Goal: Find specific page/section: Find specific page/section

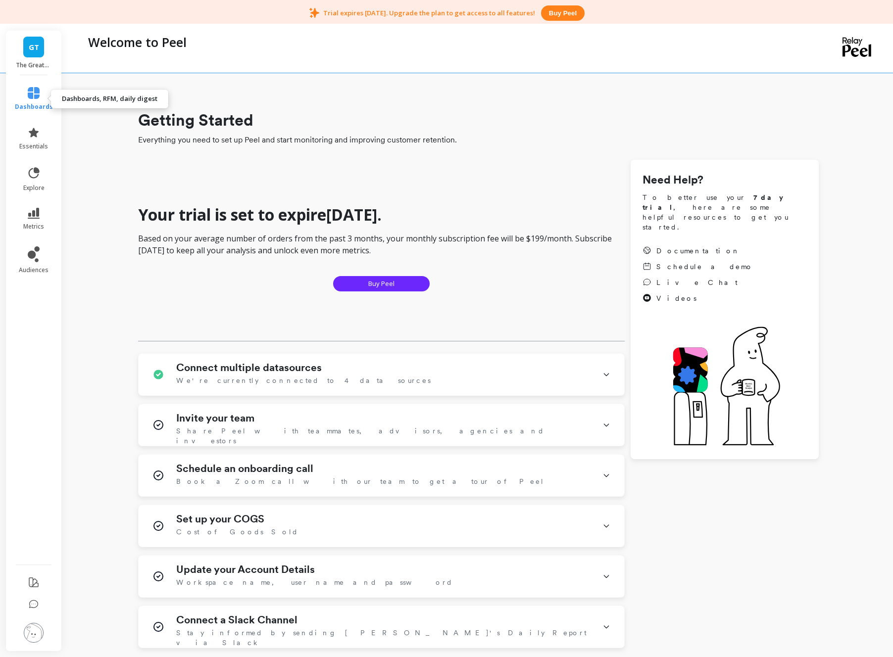
click at [30, 95] on icon at bounding box center [34, 93] width 12 height 12
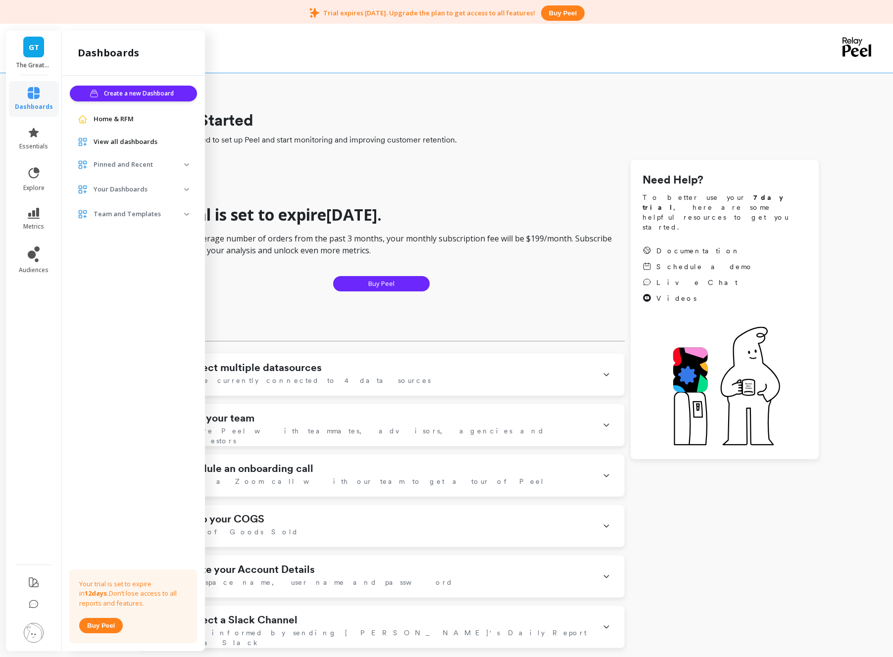
click at [124, 144] on span "View all dashboards" at bounding box center [126, 142] width 64 height 10
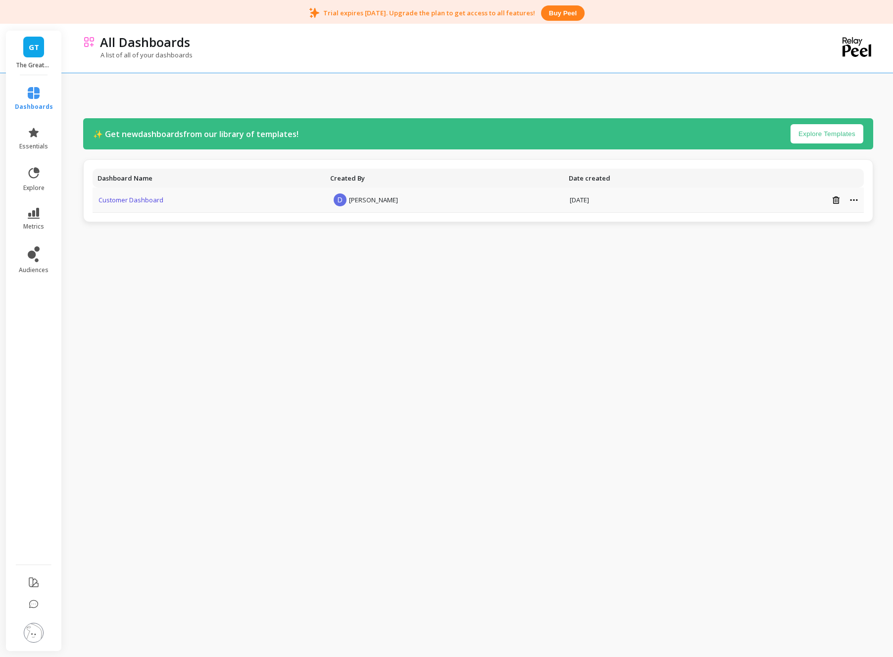
click at [160, 198] on link "Customer Dashboard" at bounding box center [130, 199] width 65 height 9
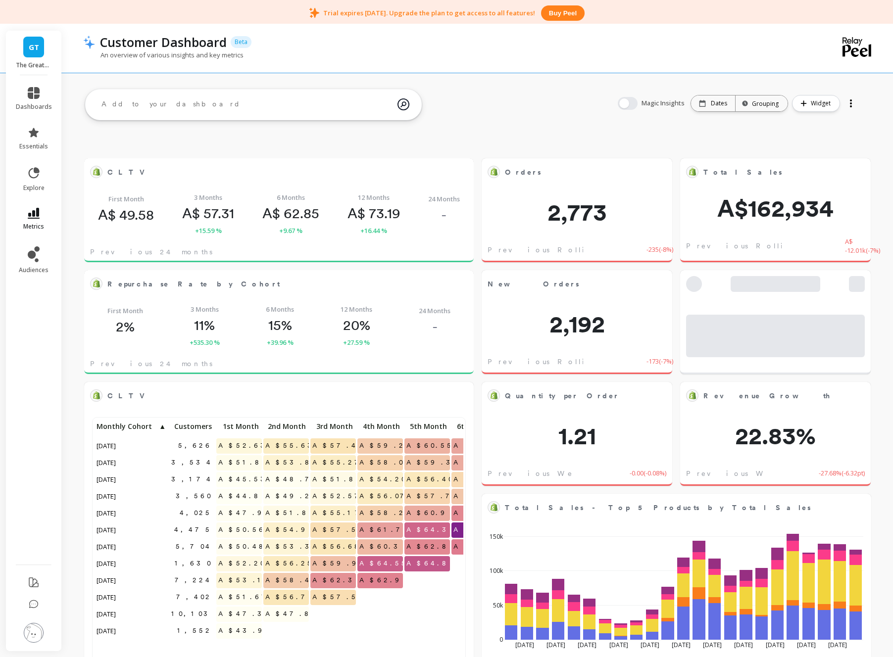
scroll to position [272, 369]
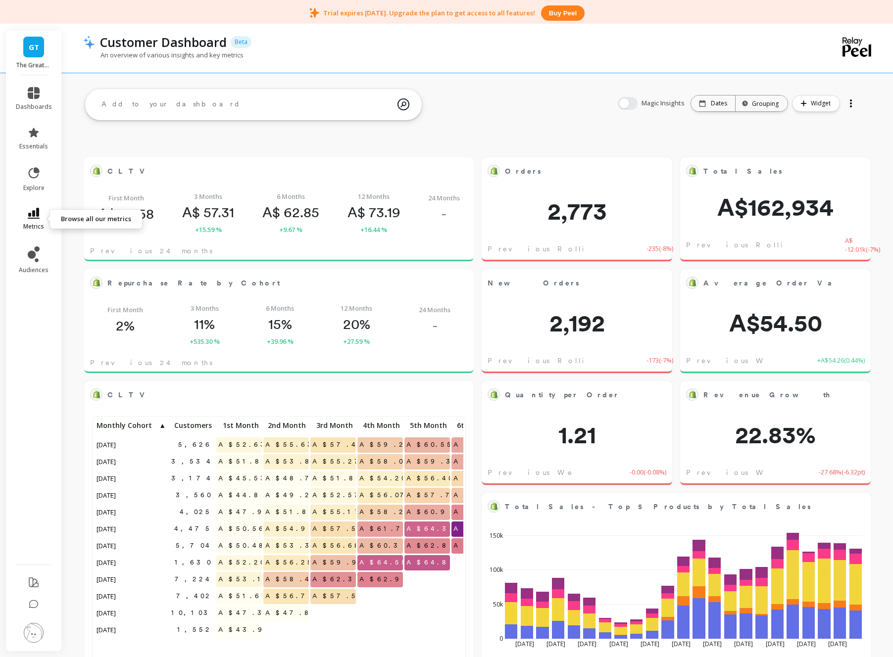
click at [32, 216] on icon at bounding box center [34, 213] width 12 height 11
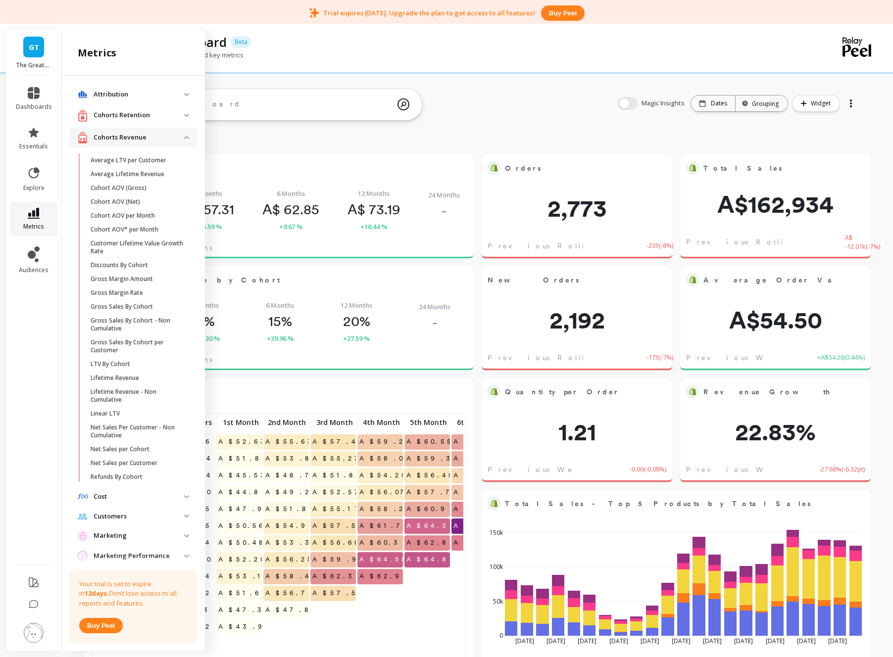
scroll to position [6, 0]
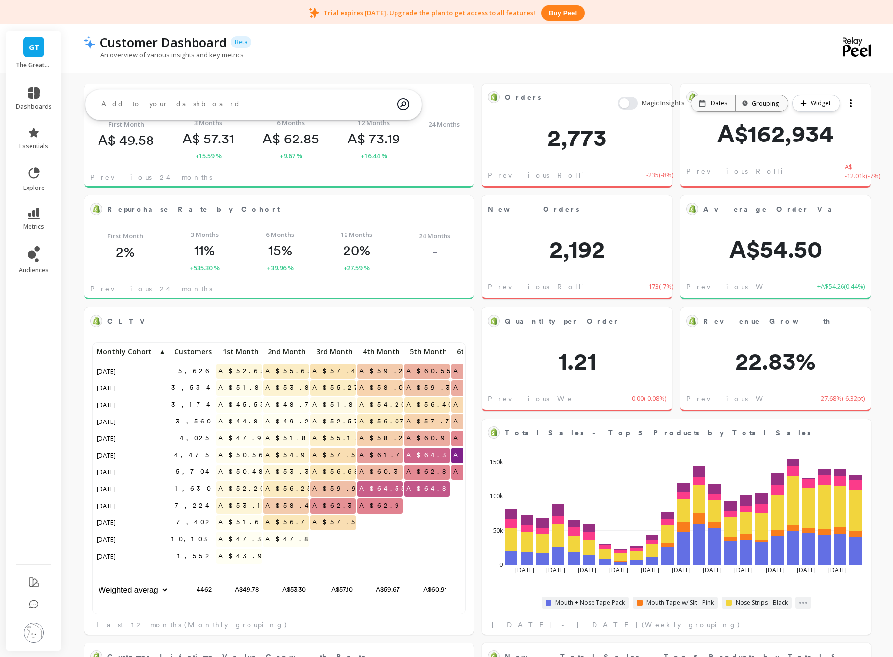
scroll to position [0, 0]
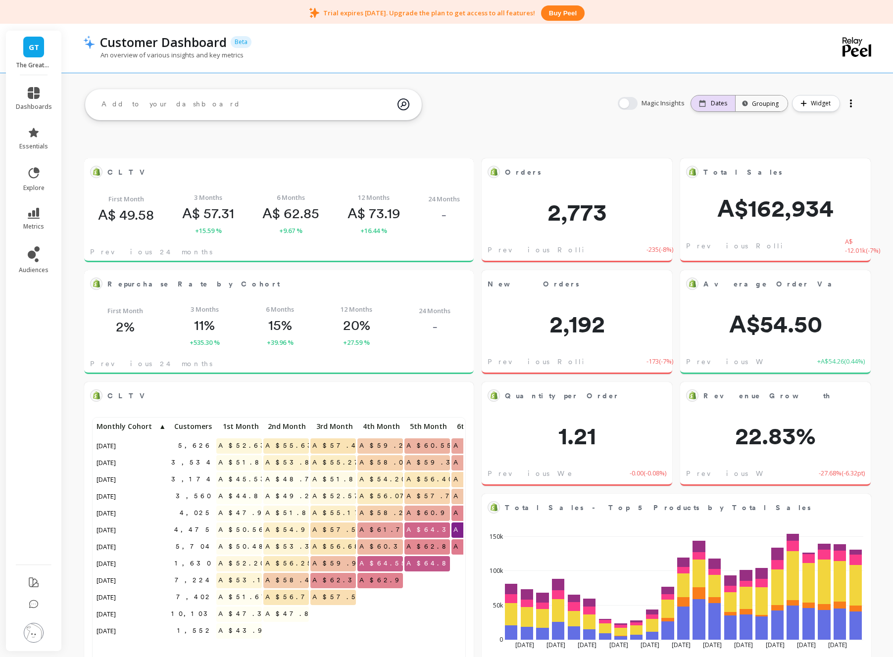
click at [710, 101] on div "Dates" at bounding box center [713, 103] width 28 height 8
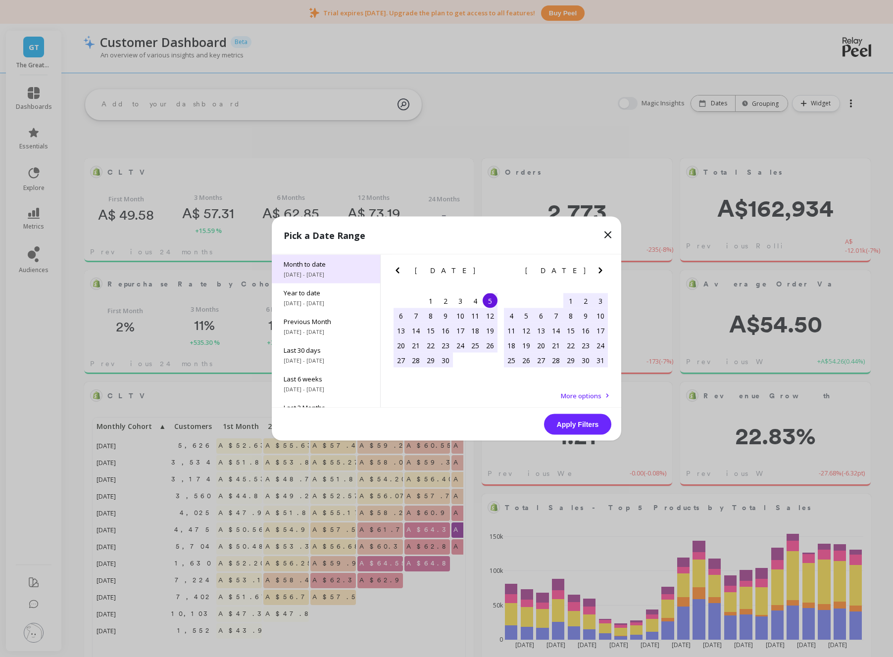
click at [318, 268] on span "Month to date" at bounding box center [326, 264] width 85 height 9
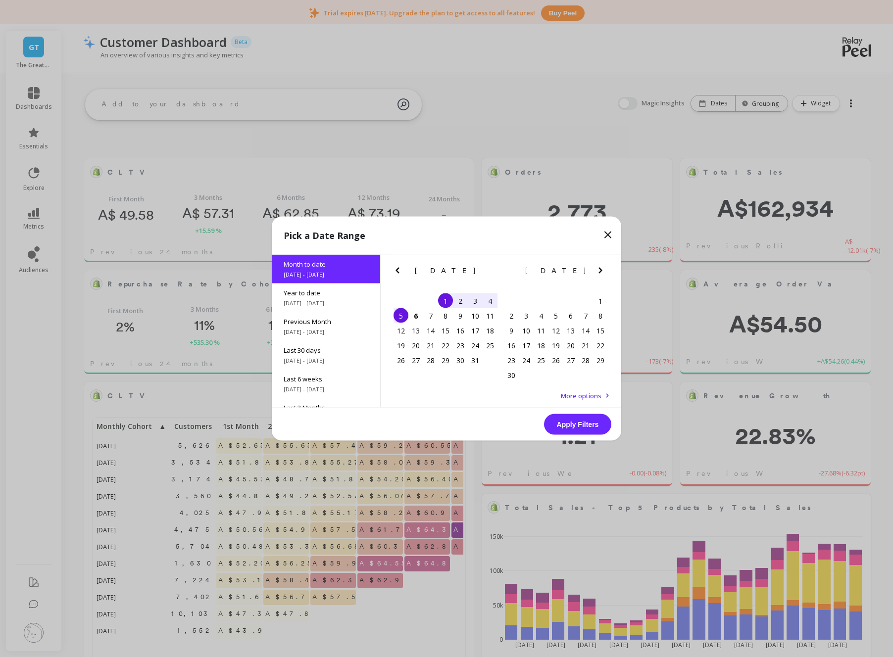
click at [559, 417] on button "Apply Filters" at bounding box center [577, 424] width 67 height 21
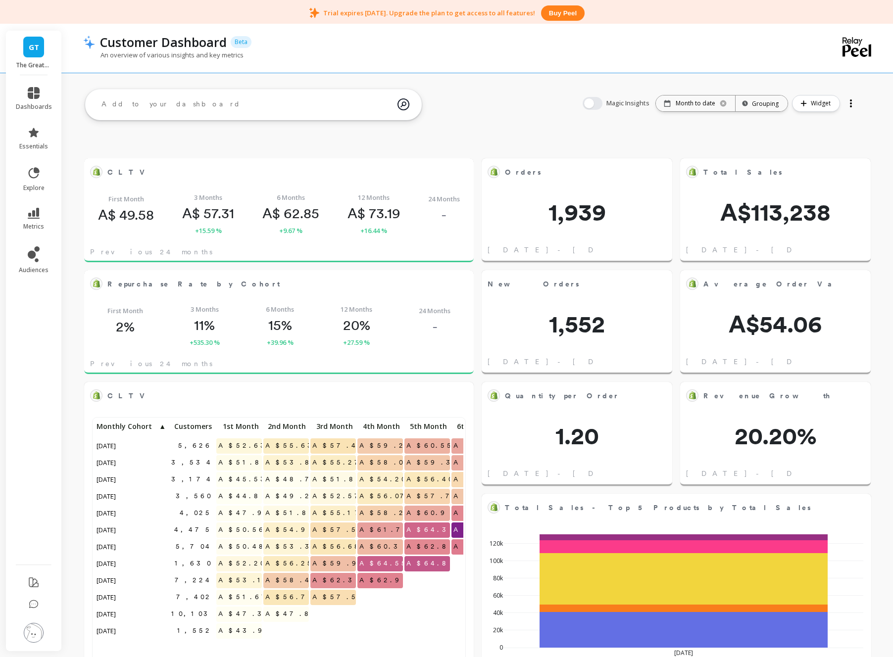
scroll to position [272, 369]
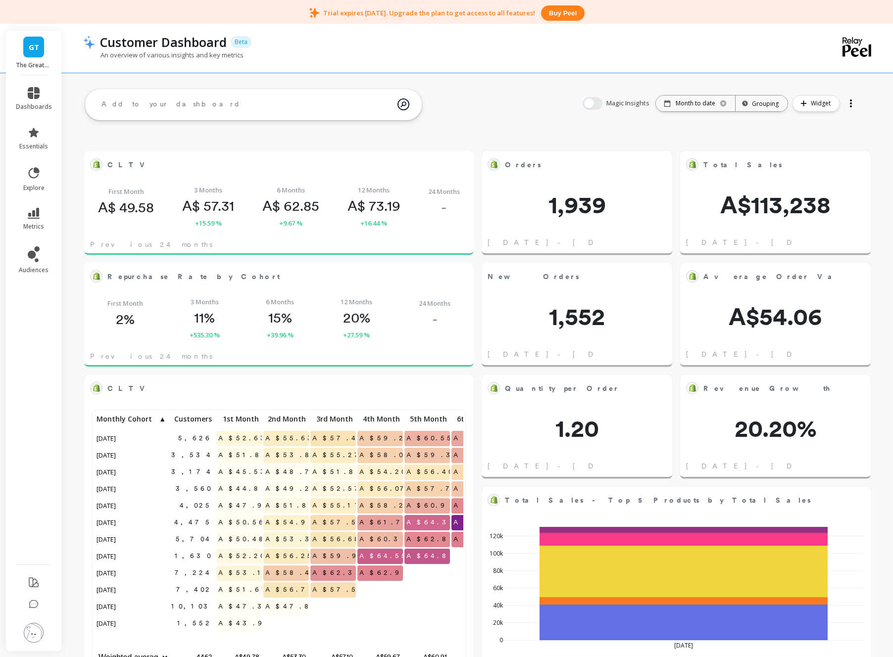
scroll to position [8, 0]
